Goal: Task Accomplishment & Management: Manage account settings

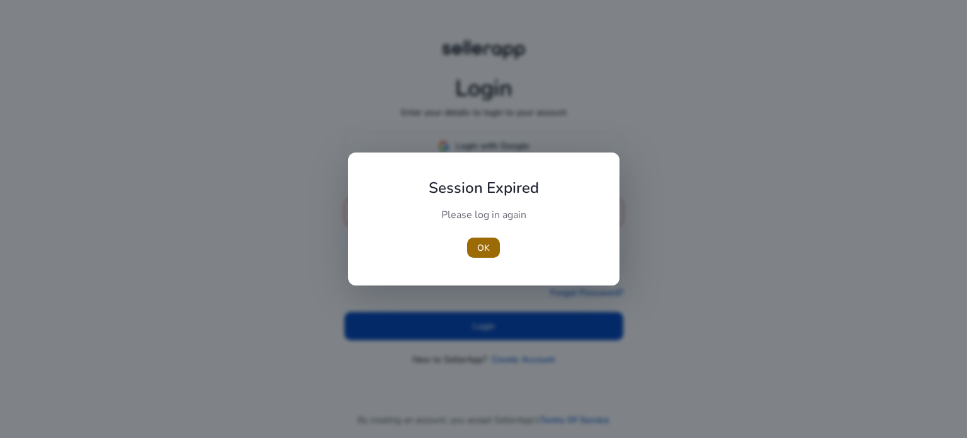
click at [478, 246] on span "OK" at bounding box center [483, 247] width 13 height 13
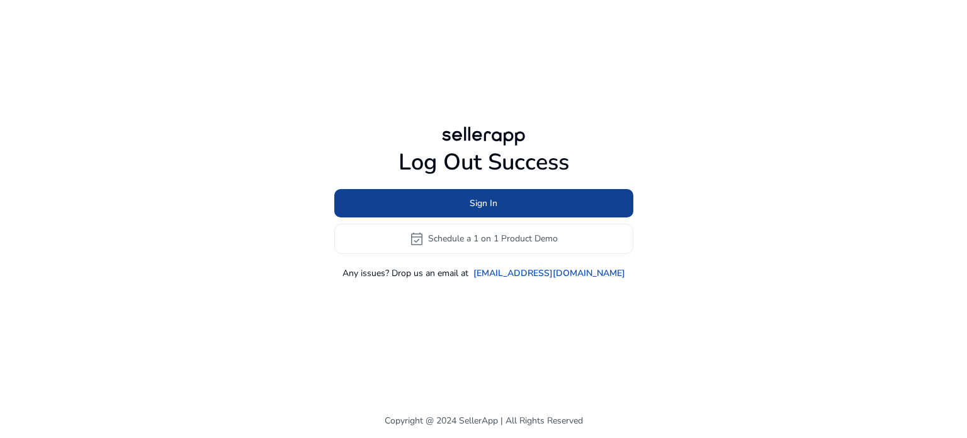
click at [497, 200] on span "Sign In" at bounding box center [484, 202] width 28 height 13
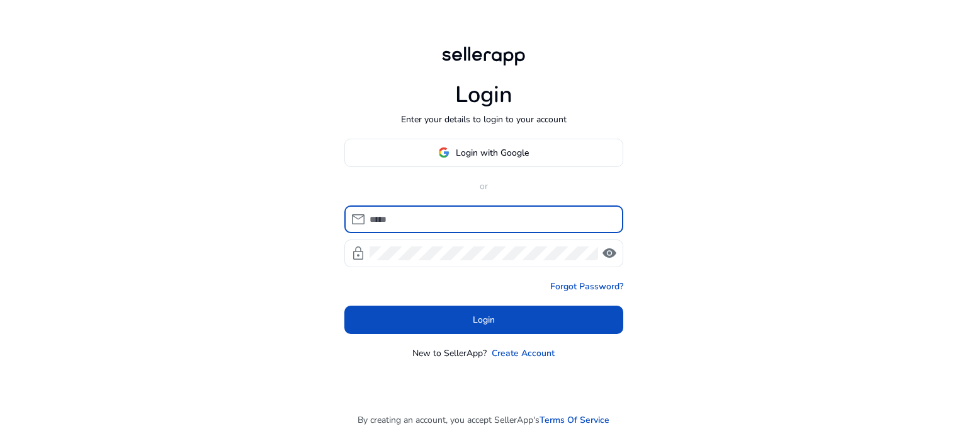
click at [461, 216] on input at bounding box center [492, 219] width 244 height 14
type input "**********"
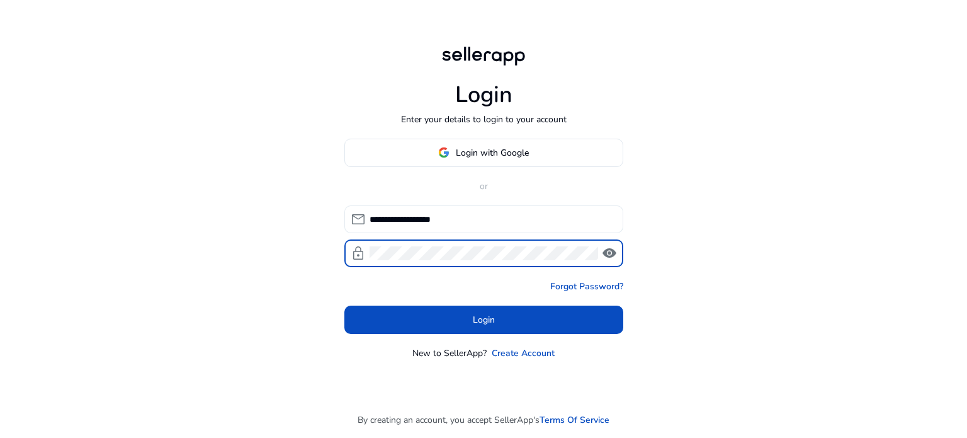
click button "Login" at bounding box center [483, 319] width 279 height 28
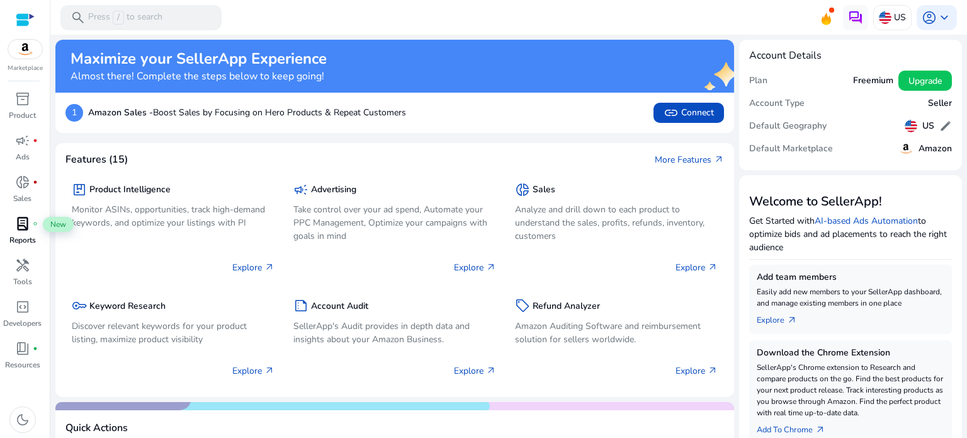
click at [22, 225] on span "lab_profile" at bounding box center [22, 223] width 15 height 15
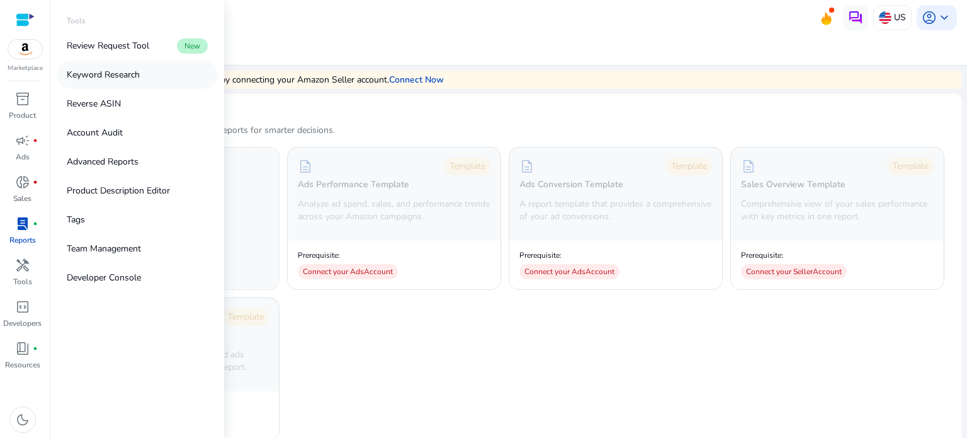
click at [131, 77] on p "Keyword Research" at bounding box center [103, 74] width 73 height 13
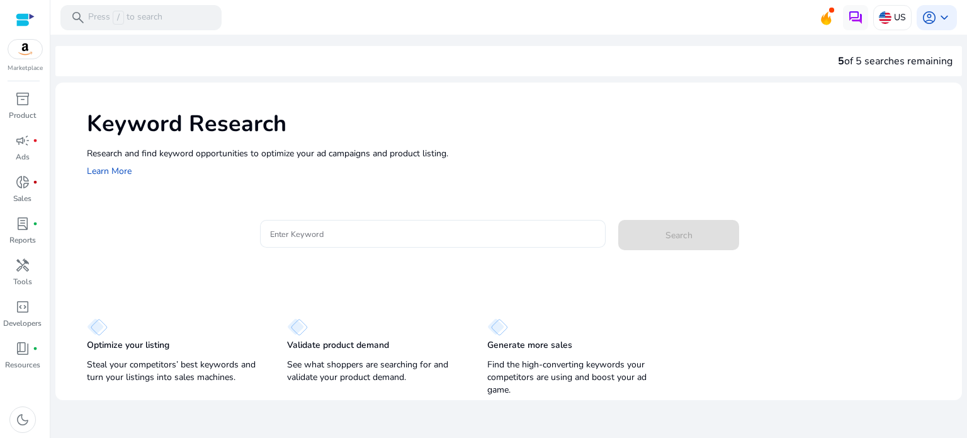
click at [354, 231] on input "Enter Keyword" at bounding box center [433, 234] width 326 height 14
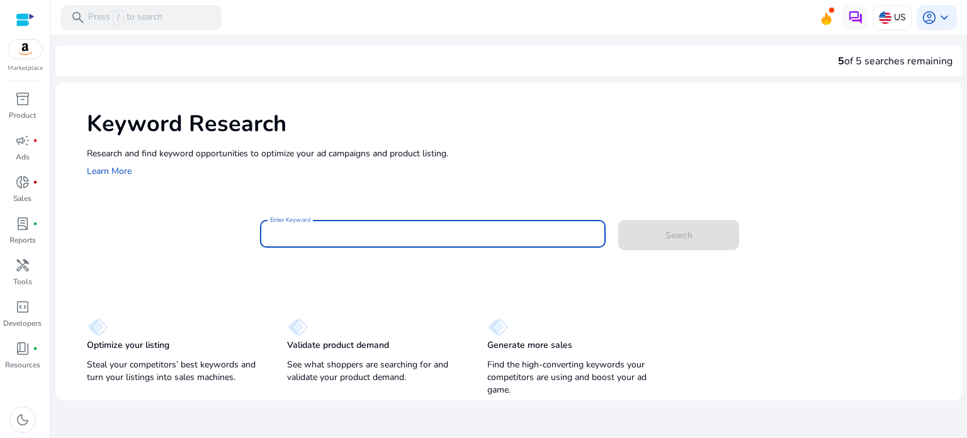
click at [325, 231] on input "Enter Keyword" at bounding box center [433, 234] width 326 height 14
paste input "**********"
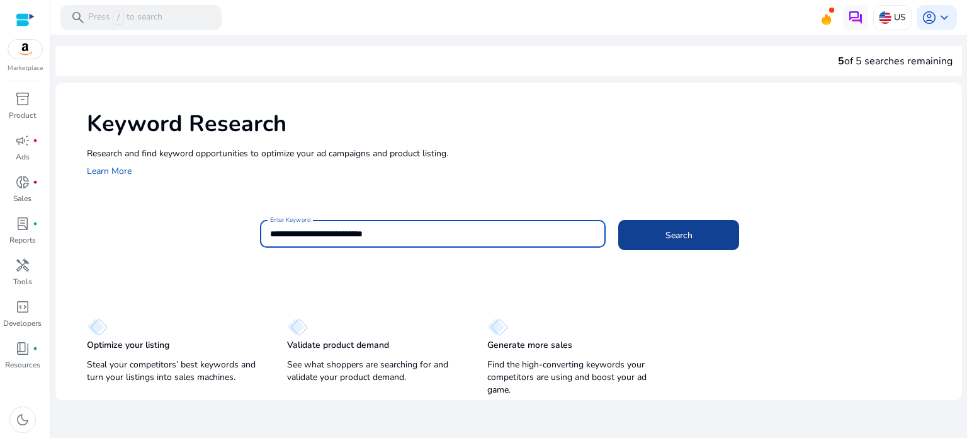
type input "**********"
click at [678, 229] on span "Search" at bounding box center [678, 235] width 27 height 13
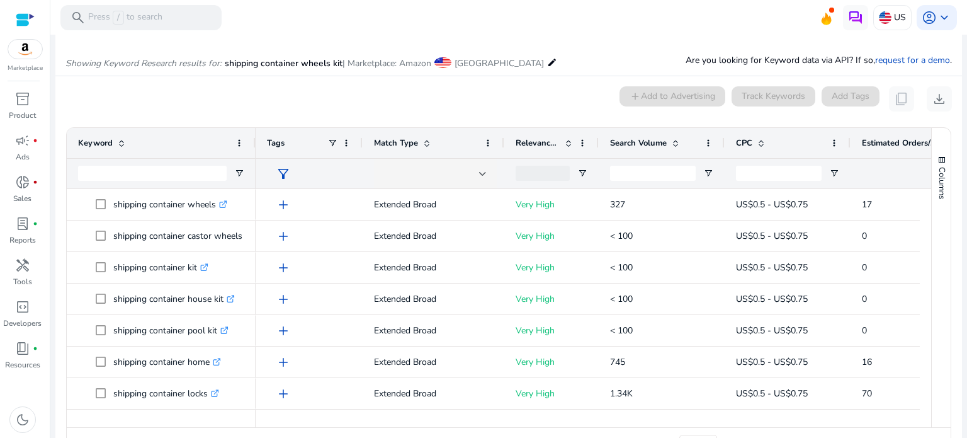
scroll to position [150, 0]
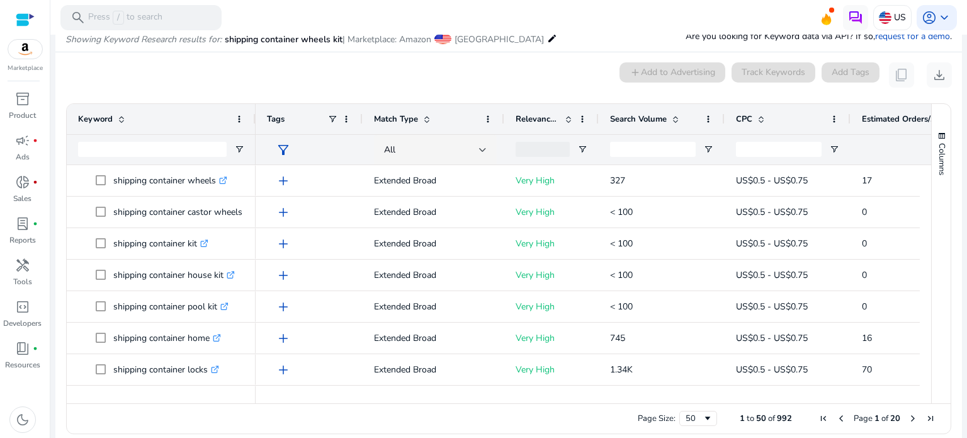
click at [658, 116] on span "Search Volume" at bounding box center [638, 118] width 57 height 11
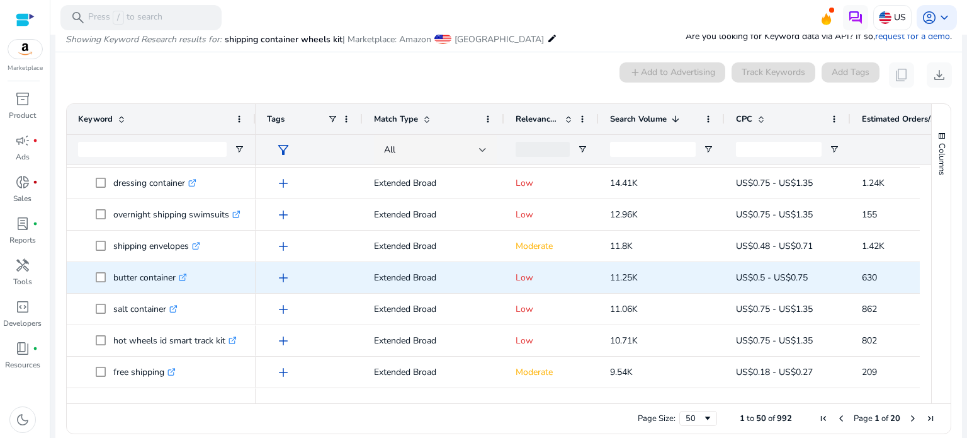
scroll to position [0, 0]
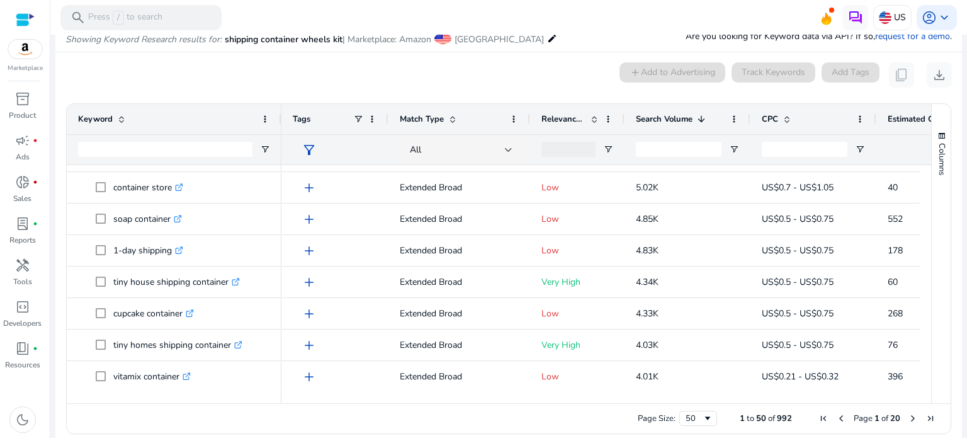
drag, startPoint x: 253, startPoint y: 120, endPoint x: 279, endPoint y: 120, distance: 25.8
click at [279, 120] on div at bounding box center [280, 119] width 5 height 30
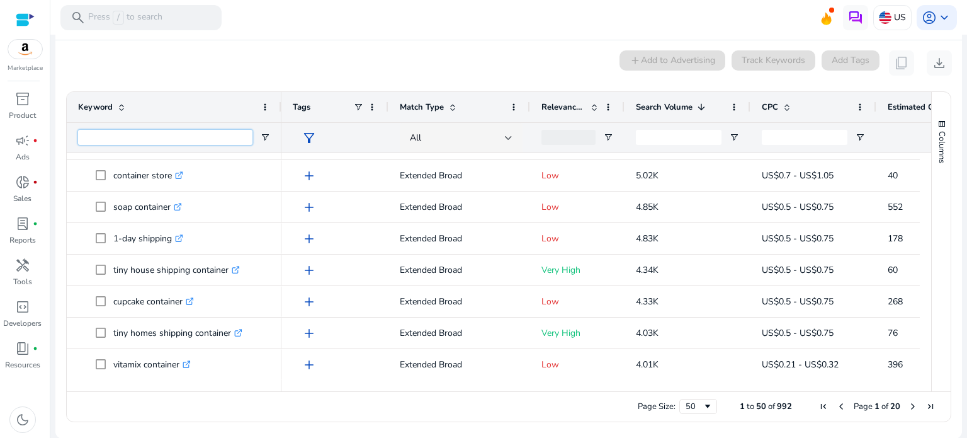
click at [181, 138] on input "Keyword Filter Input" at bounding box center [165, 137] width 174 height 15
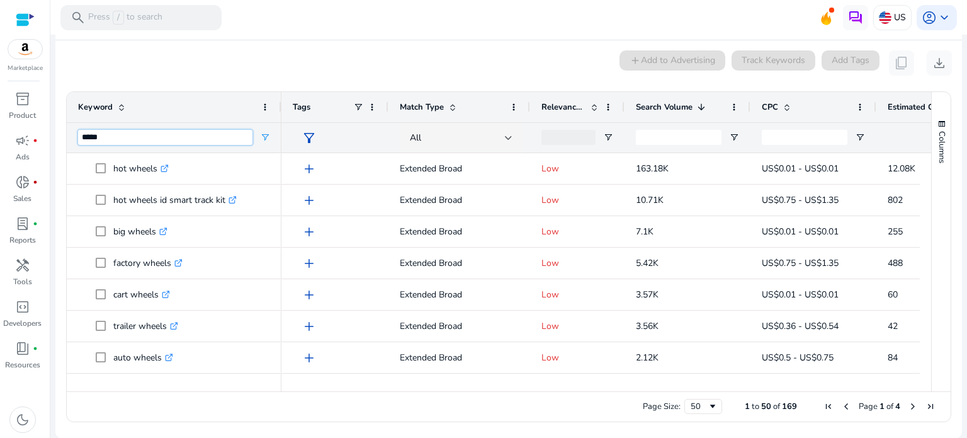
type input "*****"
click at [565, 104] on span "Relevance Score" at bounding box center [563, 106] width 44 height 11
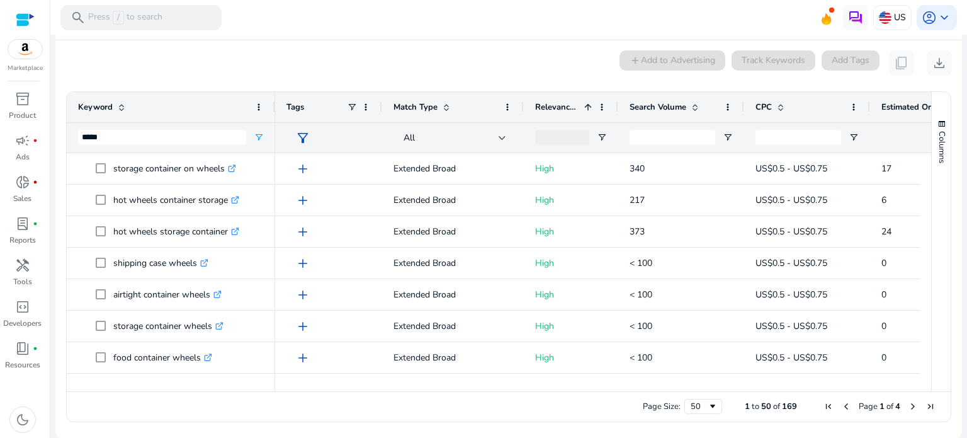
drag, startPoint x: 280, startPoint y: 105, endPoint x: 274, endPoint y: 106, distance: 6.4
click at [274, 106] on div at bounding box center [274, 107] width 5 height 30
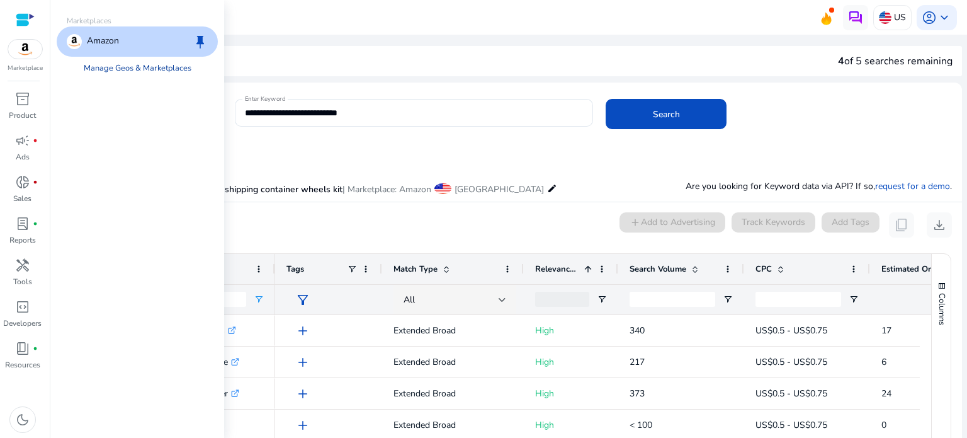
click at [113, 71] on link "Manage Geos & Marketplaces" at bounding box center [138, 68] width 128 height 23
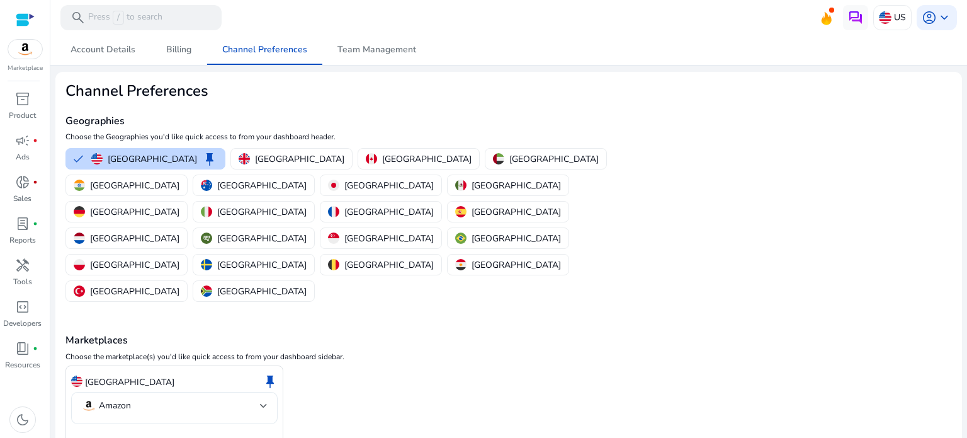
click at [266, 398] on div at bounding box center [264, 405] width 8 height 15
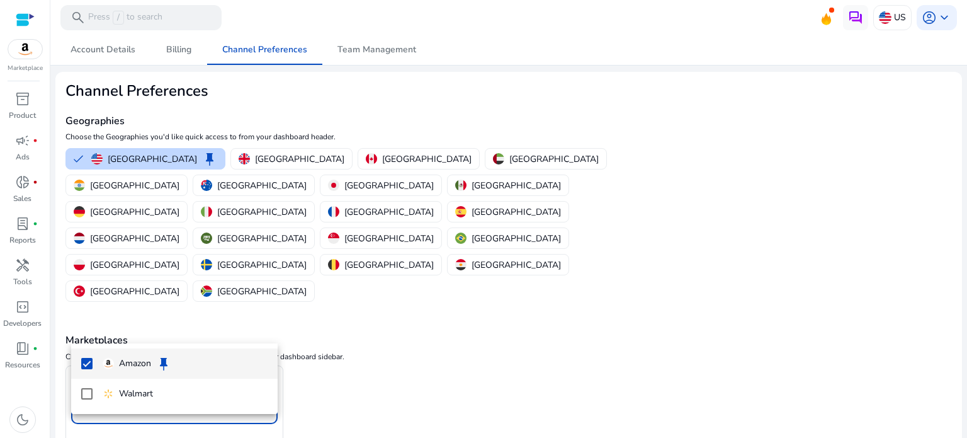
click at [373, 325] on div at bounding box center [483, 219] width 967 height 438
